Goal: Book appointment/travel/reservation

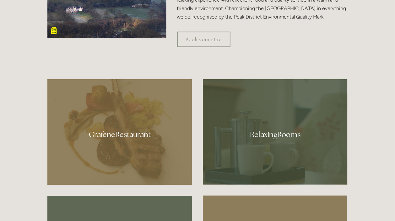
scroll to position [331, 0]
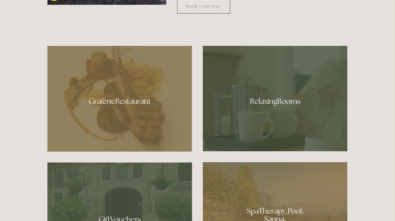
click at [106, 100] on div at bounding box center [119, 99] width 145 height 106
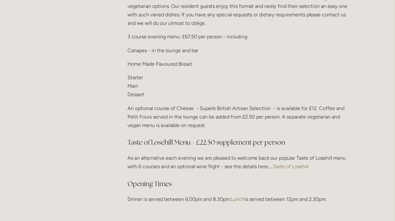
scroll to position [829, 0]
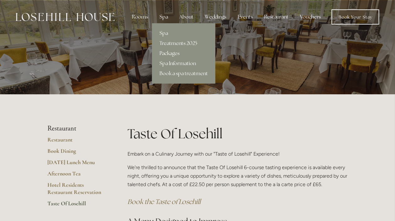
click at [167, 53] on link "Packages" at bounding box center [183, 53] width 63 height 10
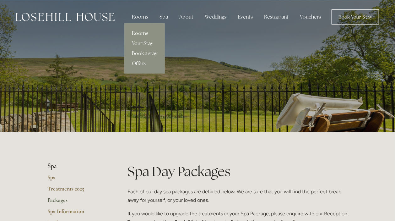
click at [142, 32] on link "Rooms" at bounding box center [144, 33] width 40 height 10
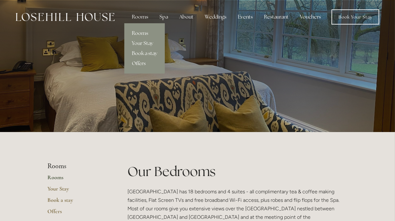
click at [142, 62] on link "Offers" at bounding box center [144, 63] width 40 height 10
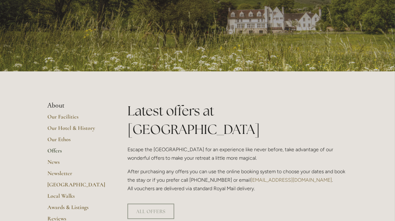
scroll to position [199, 0]
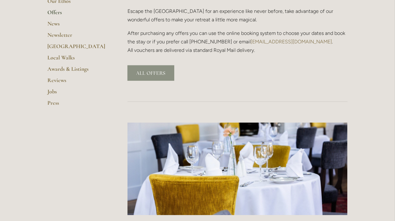
click at [139, 65] on link "ALL OFFERS" at bounding box center [150, 72] width 47 height 15
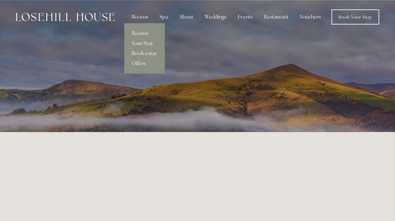
click at [139, 32] on link "Rooms" at bounding box center [144, 33] width 40 height 10
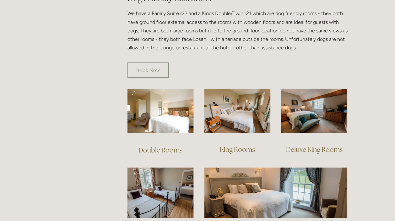
scroll to position [364, 0]
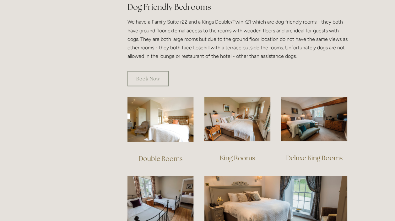
click at [169, 154] on link "Double Rooms" at bounding box center [160, 158] width 44 height 8
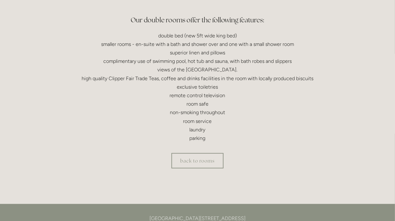
scroll to position [232, 0]
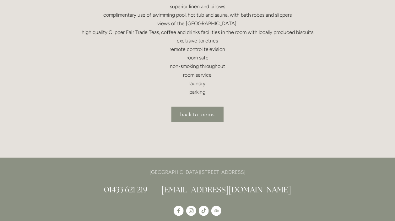
click at [208, 116] on link "back to rooms" at bounding box center [197, 114] width 52 height 15
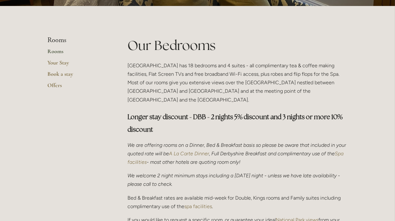
scroll to position [166, 0]
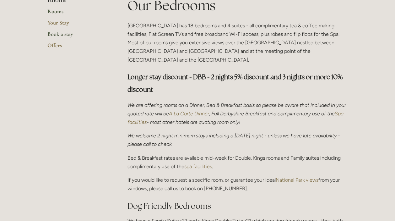
click at [56, 34] on link "Book a stay" at bounding box center [77, 35] width 60 height 11
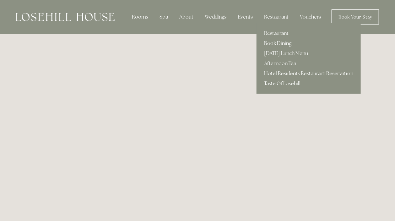
click at [281, 43] on link "Book Dining" at bounding box center [308, 43] width 104 height 10
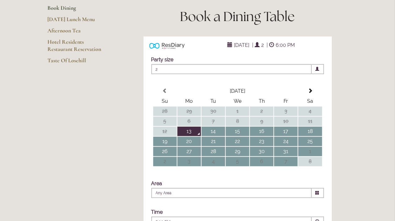
scroll to position [99, 0]
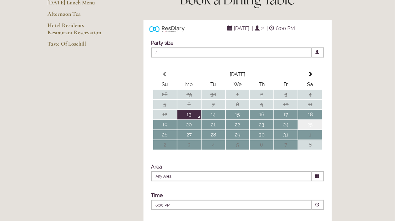
click at [312, 129] on td "25" at bounding box center [310, 124] width 24 height 9
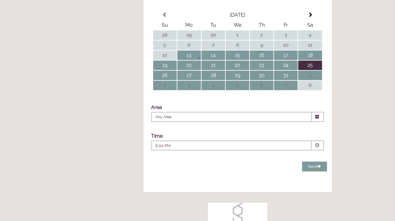
scroll to position [166, 0]
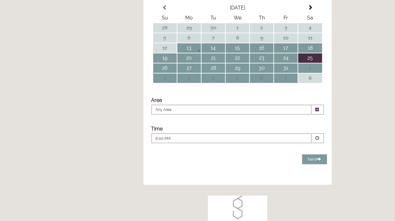
click at [318, 111] on icon at bounding box center [317, 109] width 4 height 4
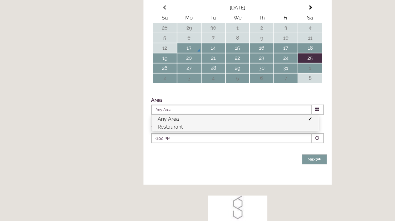
click at [294, 131] on li "Restaurant" at bounding box center [235, 127] width 167 height 8
type input "Restaurant"
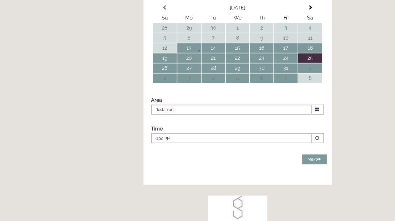
click at [318, 140] on span at bounding box center [317, 138] width 4 height 4
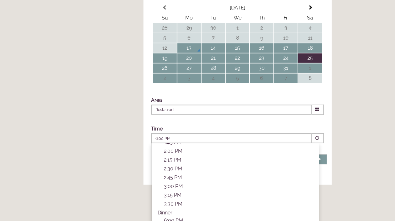
scroll to position [217, 0]
click at [176, 168] on p "7:00 PM" at bounding box center [238, 165] width 148 height 6
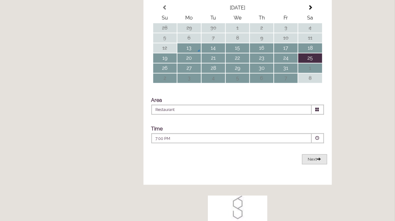
click at [311, 161] on span "Next" at bounding box center [314, 159] width 13 height 5
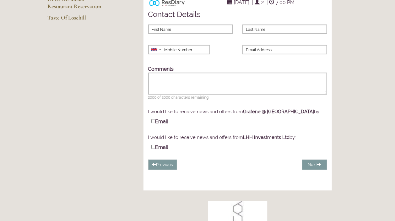
scroll to position [64, 0]
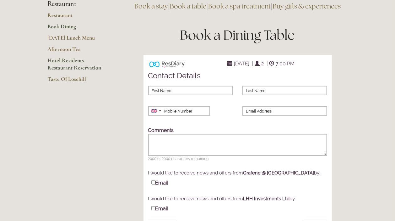
click at [55, 66] on link "Hotel Residents Restaurant Reservation" at bounding box center [77, 66] width 60 height 19
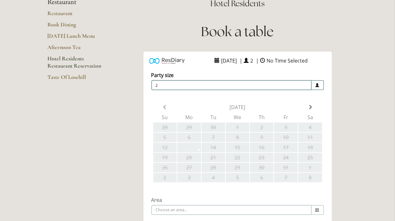
scroll to position [66, 0]
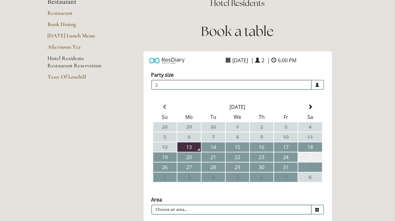
click at [312, 156] on td "25" at bounding box center [310, 156] width 24 height 9
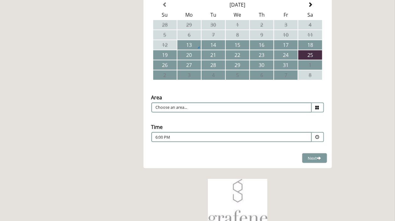
scroll to position [166, 0]
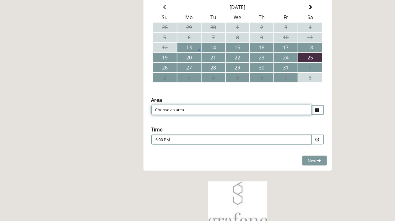
click at [272, 110] on input "Choose an area..." at bounding box center [231, 110] width 160 height 10
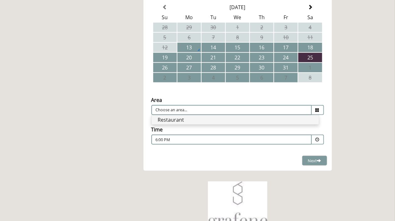
click at [258, 122] on li "Restaurant" at bounding box center [235, 119] width 167 height 9
type input "Restaurant"
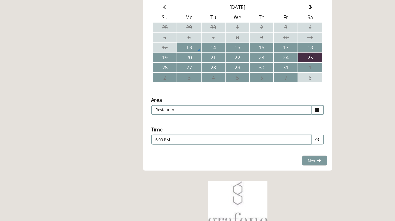
click at [318, 139] on span at bounding box center [317, 139] width 4 height 4
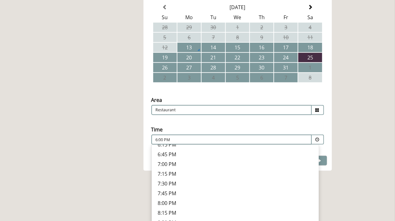
scroll to position [225, 0]
click at [178, 170] on p "7:15 PM" at bounding box center [235, 173] width 154 height 7
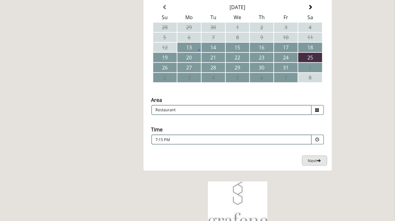
click at [313, 159] on span "Next" at bounding box center [314, 161] width 13 height 6
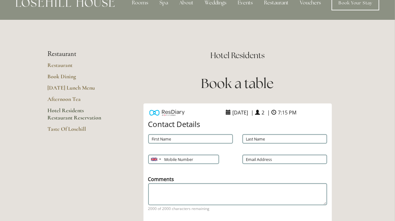
scroll to position [0, 0]
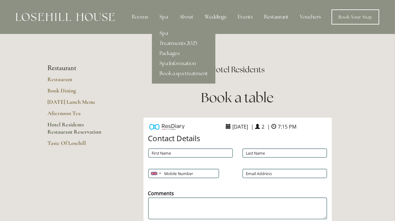
click at [166, 34] on link "Spa" at bounding box center [183, 33] width 63 height 10
